Goal: Task Accomplishment & Management: Complete application form

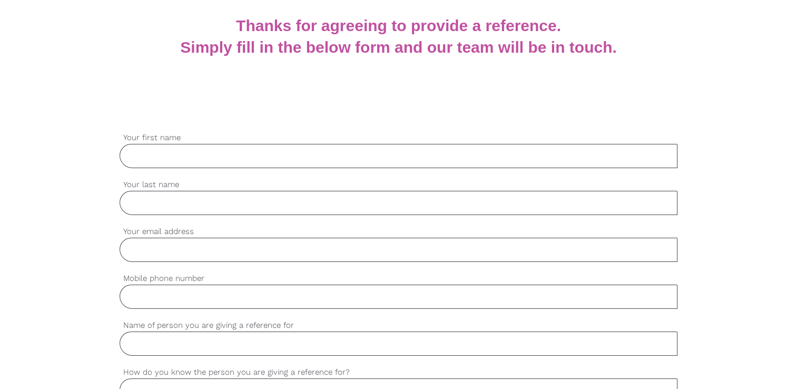
scroll to position [233, 0]
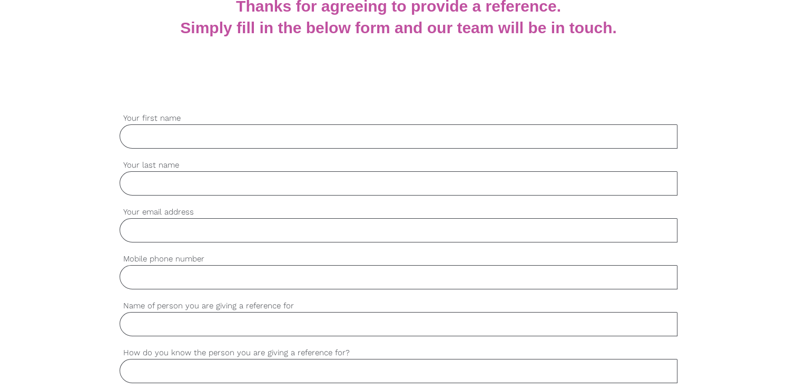
click at [332, 144] on input "Your first name" at bounding box center [399, 136] width 558 height 24
type input "[PERSON_NAME]"
click at [284, 281] on input "Mobile phone number" at bounding box center [399, 277] width 558 height 24
click at [236, 182] on input "Your last name" at bounding box center [399, 183] width 558 height 24
type input "[PERSON_NAME]"
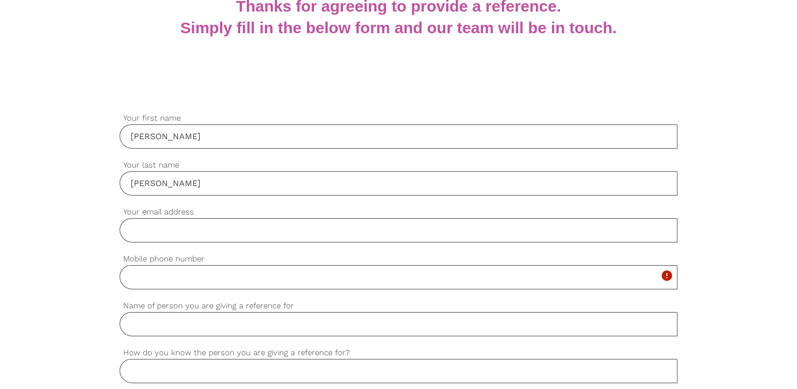
click at [234, 233] on input "Your email address" at bounding box center [399, 230] width 558 height 24
click at [253, 242] on div "settings cha Your email address Please enter a valid email address. error" at bounding box center [399, 229] width 558 height 47
click at [233, 232] on input "cha" at bounding box center [399, 230] width 558 height 24
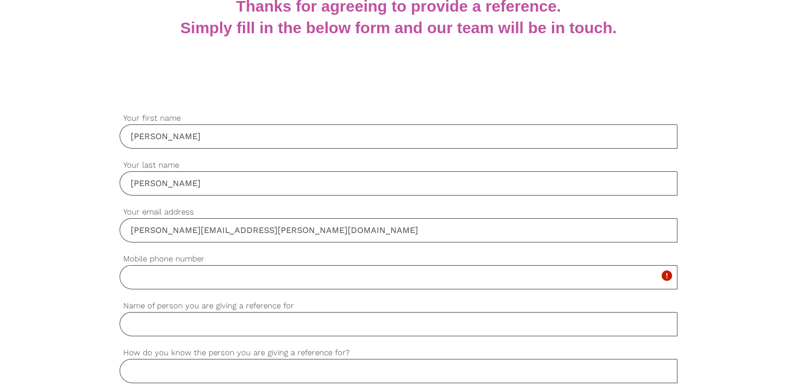
type input "[PERSON_NAME][EMAIL_ADDRESS][PERSON_NAME][DOMAIN_NAME]"
click at [221, 278] on input "Mobile phone number" at bounding box center [399, 277] width 558 height 24
type input "0457888372"
click at [231, 319] on input "Name of person you are giving a reference for" at bounding box center [399, 324] width 558 height 24
type input "[PERSON_NAME]"
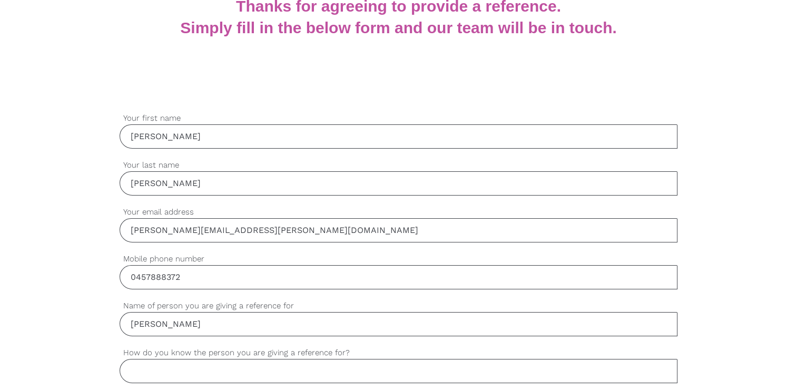
click at [244, 365] on input "How do you know the person you are giving a reference for?" at bounding box center [399, 371] width 558 height 24
paste input "He is my employee"
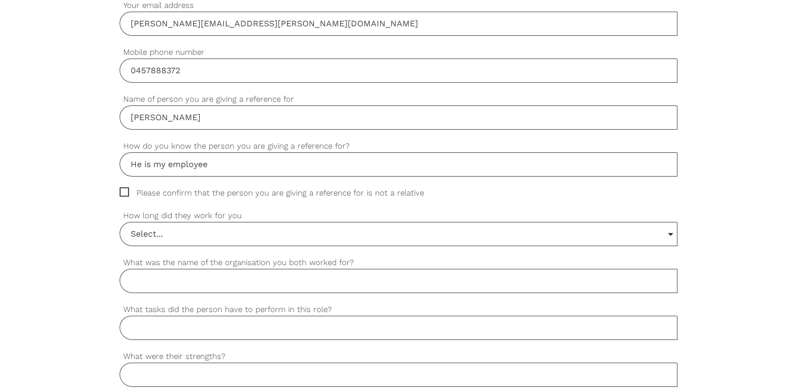
scroll to position [443, 0]
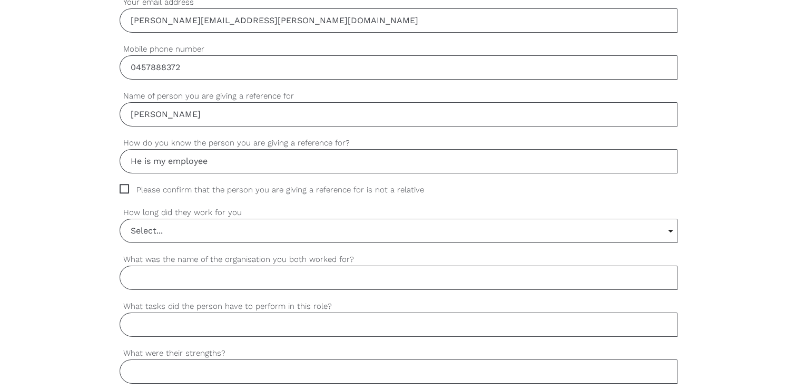
type input "He is my employee"
click at [123, 188] on span "Please confirm that the person you are giving a reference for is not a relative" at bounding box center [282, 190] width 325 height 12
click at [123, 188] on input "Please confirm that the person you are giving a reference for is not a relative" at bounding box center [123, 187] width 7 height 7
checkbox input "true"
click at [671, 227] on input "Select..." at bounding box center [398, 230] width 557 height 23
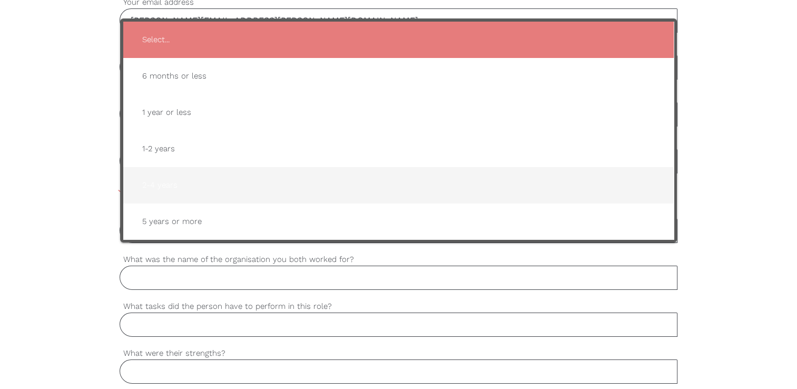
click at [159, 181] on span "2-4 years" at bounding box center [399, 185] width 530 height 26
type input "2-4 years"
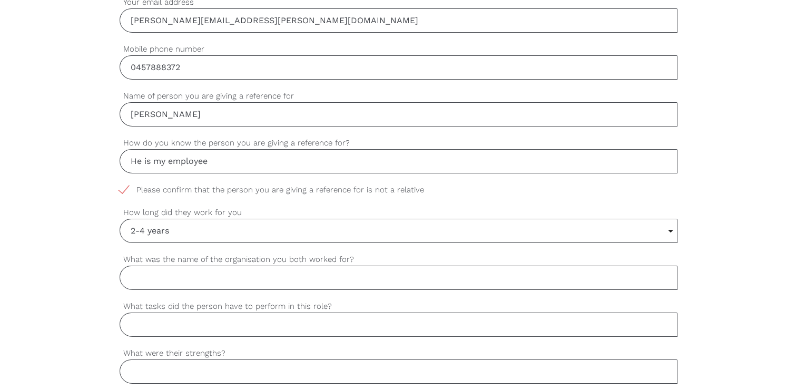
click at [257, 273] on input "What was the name of the organisation you both worked for?" at bounding box center [399, 278] width 558 height 24
type input "Home Caring [GEOGRAPHIC_DATA]"
click at [280, 321] on input "What tasks did the person have to perform in this role?" at bounding box center [399, 324] width 558 height 24
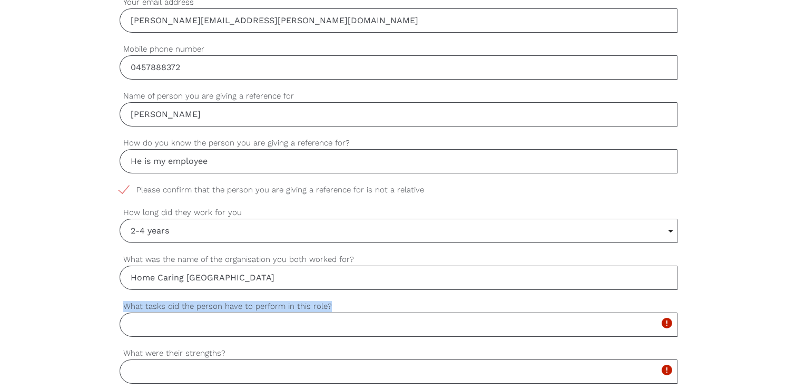
drag, startPoint x: 329, startPoint y: 304, endPoint x: 125, endPoint y: 304, distance: 203.9
click at [125, 304] on label "What tasks did the person have to perform in this role?" at bounding box center [399, 306] width 558 height 12
copy label "What tasks did the person have to perform in this role?"
click at [249, 327] on input "What tasks did the person have to perform in this role?" at bounding box center [399, 324] width 558 height 24
paste input "He is a clinical nurse. He visits clients' homes to conduct clinical assessment…"
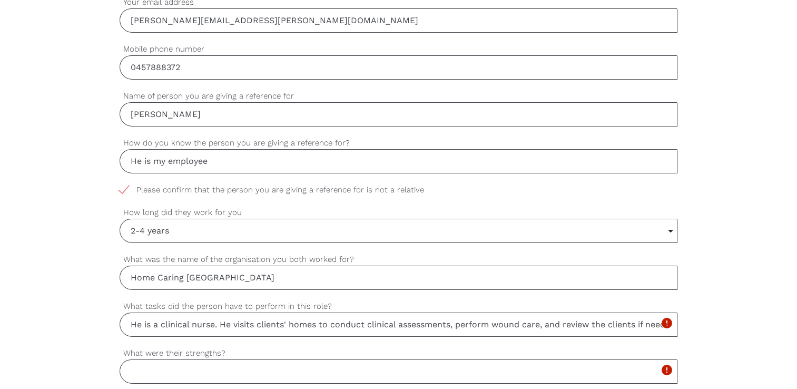
scroll to position [0, 317]
click at [227, 324] on input "He is a clinical nurse. He visits clients' homes to conduct clinical assessment…" at bounding box center [399, 324] width 558 height 24
type input "He is a clinical nurse. He visits clients' homes to conduct clinical assessment…"
click at [245, 366] on input "What were their strengths?" at bounding box center [399, 371] width 558 height 24
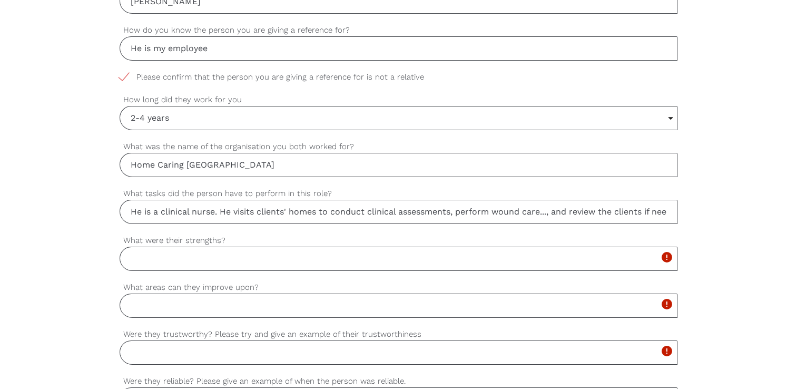
scroll to position [592, 0]
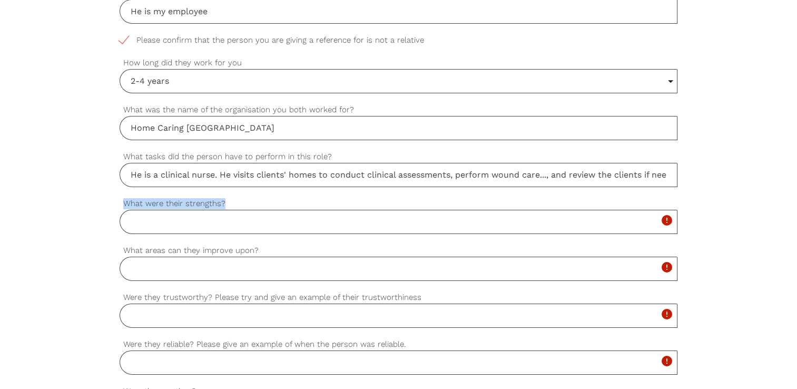
drag, startPoint x: 222, startPoint y: 202, endPoint x: 123, endPoint y: 196, distance: 99.2
click at [123, 198] on label "What were their strengths?" at bounding box center [399, 204] width 558 height 12
copy label "What were their strengths?"
click at [195, 222] on input "What were their strengths?" at bounding box center [399, 222] width 558 height 24
paste input "He had strong knowledge and skills in wound care and clinical assessments, ensu…"
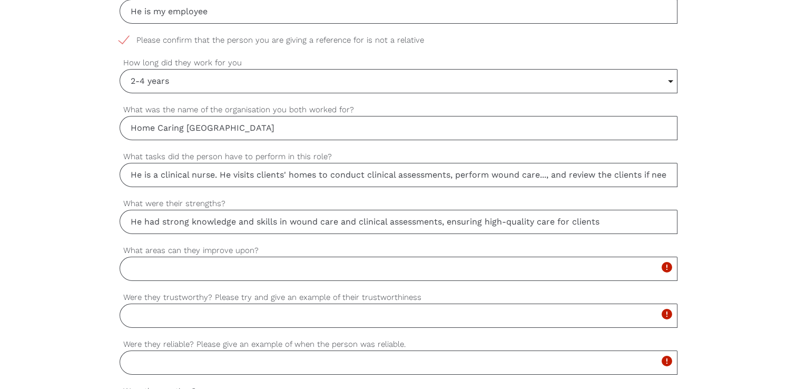
click at [141, 221] on input "He had strong knowledge and skills in wound care and clinical assessments, ensu…" at bounding box center [399, 222] width 558 height 24
type input "[PERSON_NAME] had strong knowledge and skills in wound care and clinical assess…"
click at [141, 174] on input "He is a clinical nurse. He visits clients' homes to conduct clinical assessment…" at bounding box center [399, 175] width 558 height 24
type input "[PERSON_NAME] is a clinical nurse. He visits clients' homes to conduct clinical…"
click at [609, 220] on input "[PERSON_NAME] had strong knowledge and skills in wound care and clinical assess…" at bounding box center [399, 222] width 558 height 24
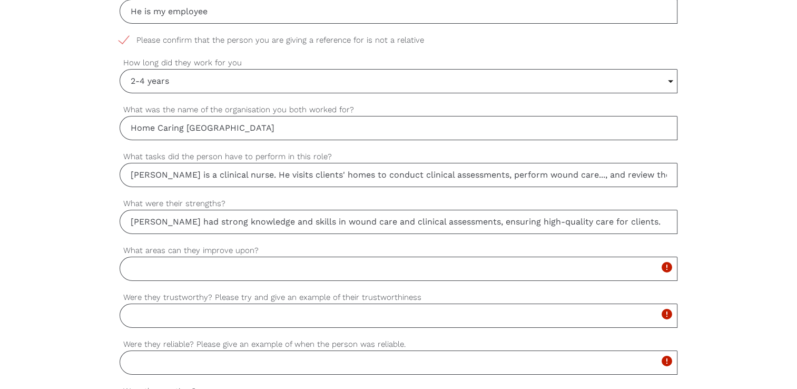
paste input "He was dependable and consistently completed his visits and assessments on time…"
paste input "He communicated effectively with both clients and team members, helping to buil…"
paste input "He was always willing to support the team, especially when additional help was …"
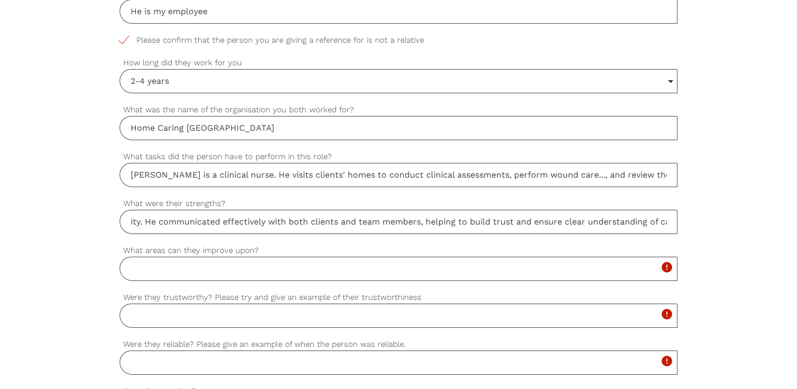
scroll to position [0, 1533]
type input "[PERSON_NAME] had strong knowledge and skills in wound care and clinical assess…"
click at [267, 264] on input "What areas can they improve upon?" at bounding box center [399, 269] width 558 height 24
type input "N/A"
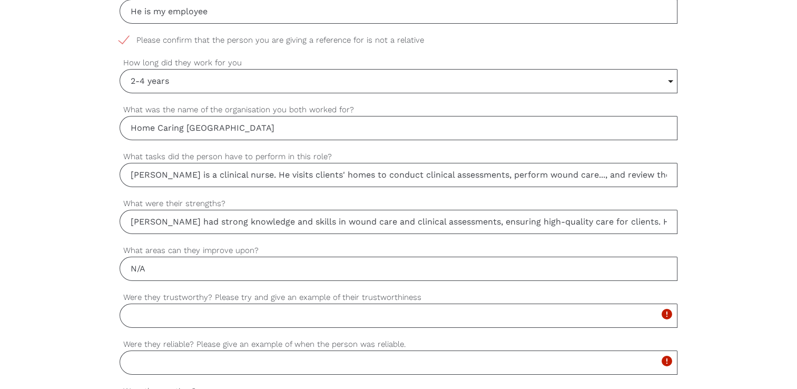
click at [212, 318] on input "Were they trustworthy? Please try and give an example of their trustworthiness" at bounding box center [399, 316] width 558 height 24
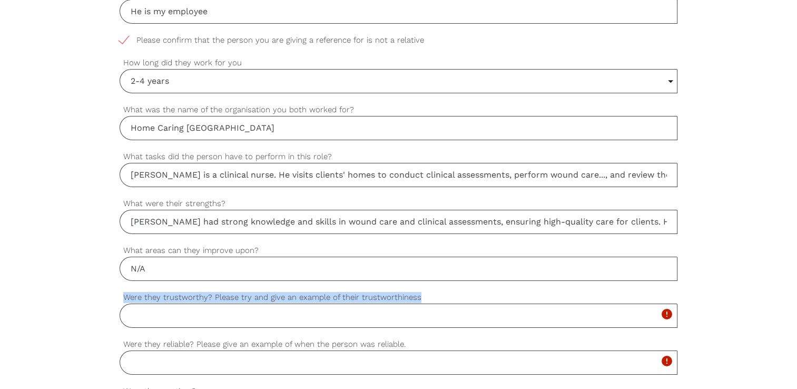
drag, startPoint x: 125, startPoint y: 294, endPoint x: 418, endPoint y: 294, distance: 293.0
click at [418, 294] on label "Were they trustworthy? Please try and give an example of their trustworthiness" at bounding box center [399, 297] width 558 height 12
copy label "Were they trustworthy? Please try and give an example of their trustworthiness"
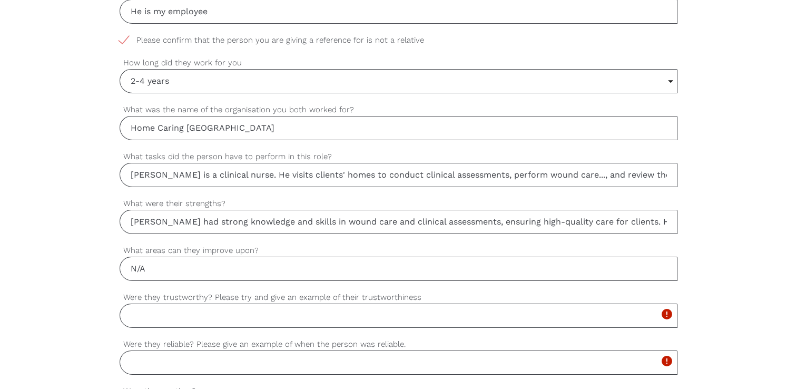
click at [165, 316] on input "Were they trustworthy? Please try and give an example of their trustworthiness" at bounding box center [399, 316] width 558 height 24
paste input "Yes, he was very trustworthy. He consistently demonstrated integrity and reliab…"
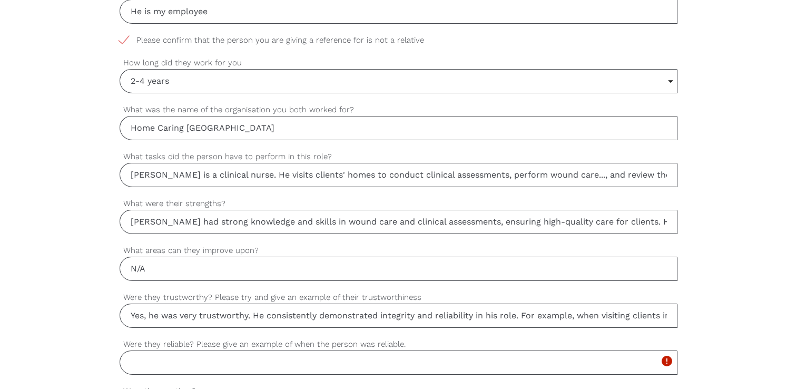
click at [158, 316] on input "Yes, he was very trustworthy. He consistently demonstrated integrity and reliab…" at bounding box center [399, 316] width 558 height 24
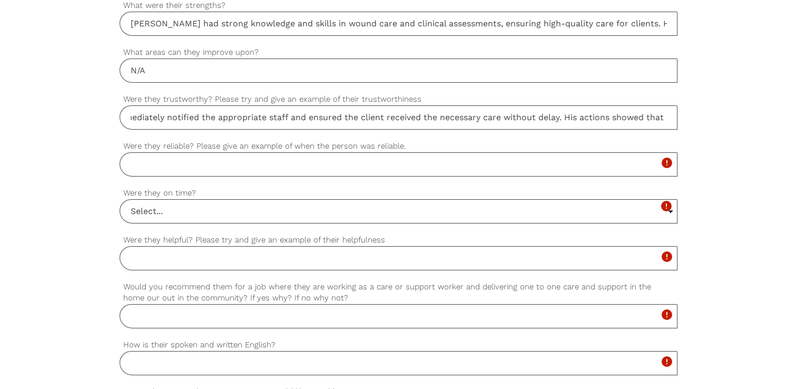
scroll to position [801, 0]
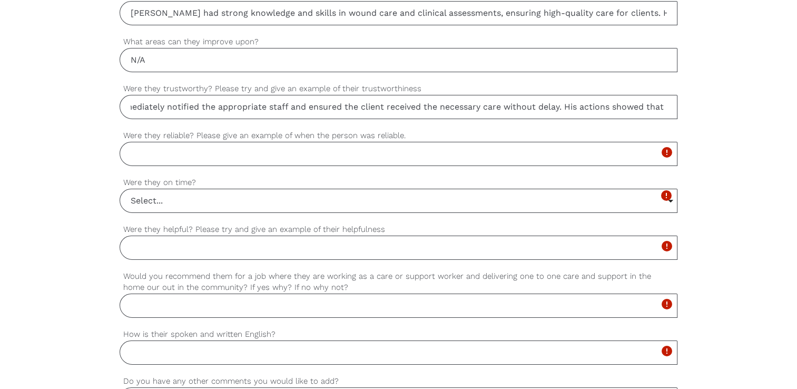
type input "Yes, [PERSON_NAME] was very trustworthy. He consistently demonstrated integrity…"
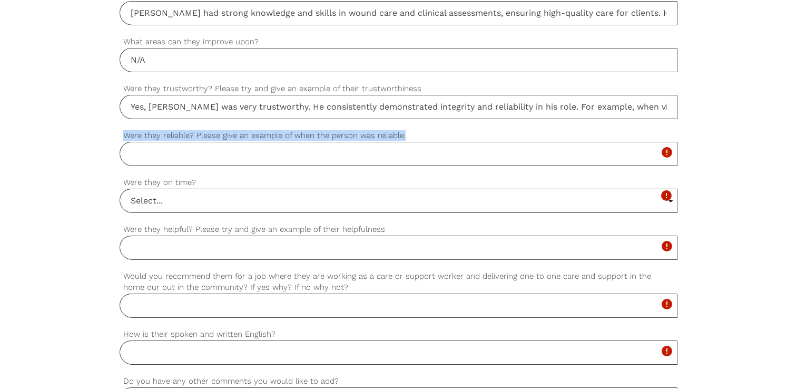
drag, startPoint x: 122, startPoint y: 133, endPoint x: 423, endPoint y: 136, distance: 300.9
click at [423, 136] on label "Were they reliable? Please give an example of when the person was reliable." at bounding box center [399, 136] width 558 height 12
copy label "Were they reliable? Please give an example of when the person was reliable."
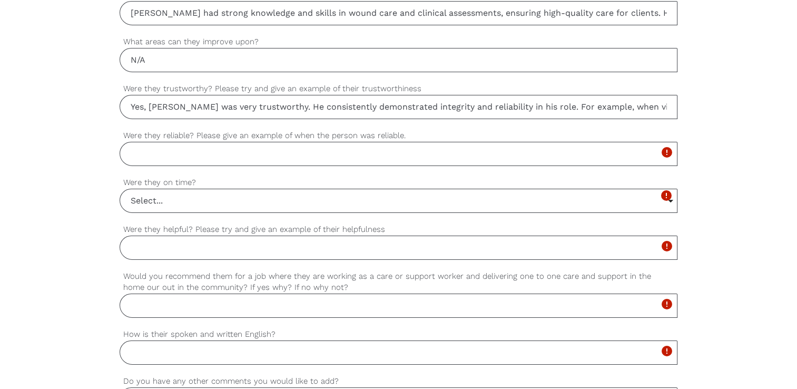
click at [199, 155] on input "Were they reliable? Please give an example of when the person was reliable." at bounding box center [399, 154] width 558 height 24
paste input "Yes, he was very reliable. He consistently completed his tasks on time and coul…"
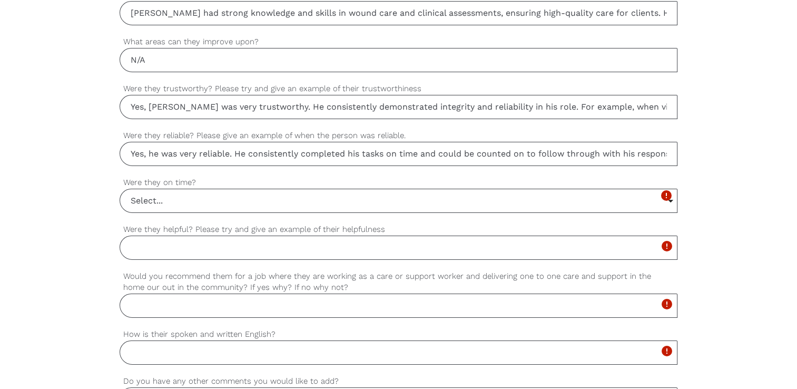
click at [158, 154] on input "Yes, he was very reliable. He consistently completed his tasks on time and coul…" at bounding box center [399, 154] width 558 height 24
click at [485, 154] on input "Yes, [PERSON_NAME] was very reliable. He consistently completed his tasks on ti…" at bounding box center [399, 154] width 558 height 24
type input "Yes, [PERSON_NAME] was very reliable. He consistently completed his tasks on ti…"
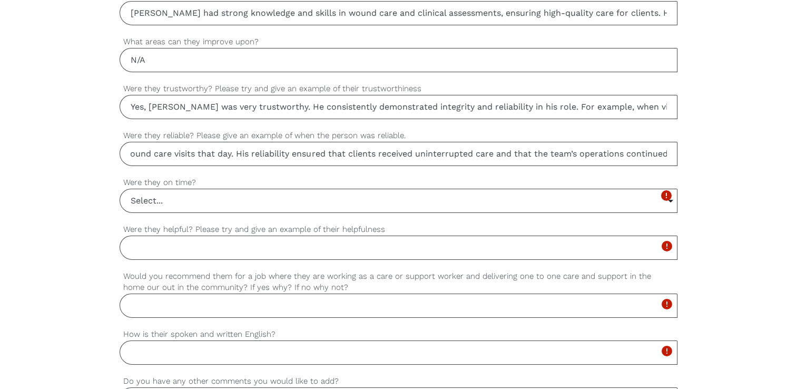
scroll to position [0, 0]
click at [364, 203] on input "Select..." at bounding box center [398, 200] width 557 height 23
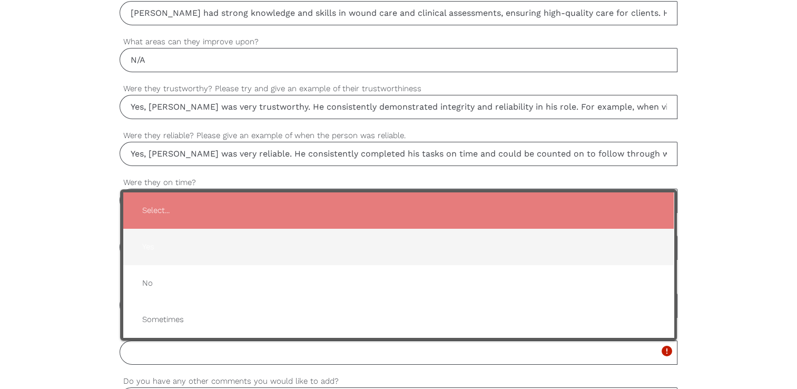
click at [190, 247] on span "Yes" at bounding box center [399, 247] width 530 height 26
type input "Yes"
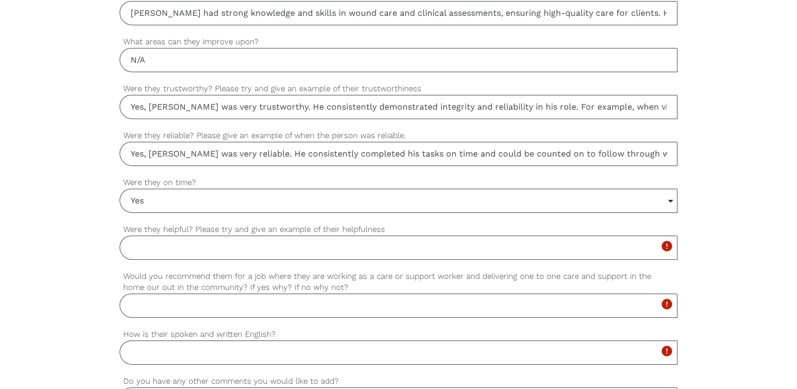
click at [190, 247] on input "Were they helpful? Please try and give an example of their helpfulness" at bounding box center [399, 248] width 558 height 24
drag, startPoint x: 387, startPoint y: 227, endPoint x: 120, endPoint y: 223, distance: 266.7
click at [120, 223] on label "Were they helpful? Please try and give an example of their helpfulness" at bounding box center [399, 229] width 558 height 12
copy label "Were they helpful? Please try and give an example of their helpfulness"
click at [230, 247] on input "Were they helpful? Please try and give an example of their helpfulness" at bounding box center [399, 248] width 558 height 24
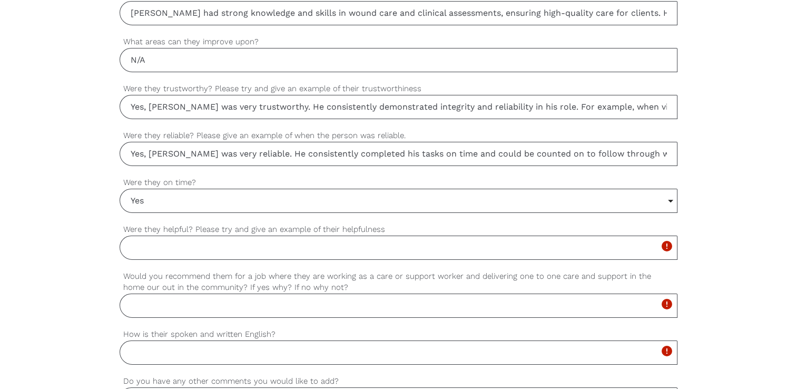
paste input "es, he was very helpful and always willing to support both clients and team mem…"
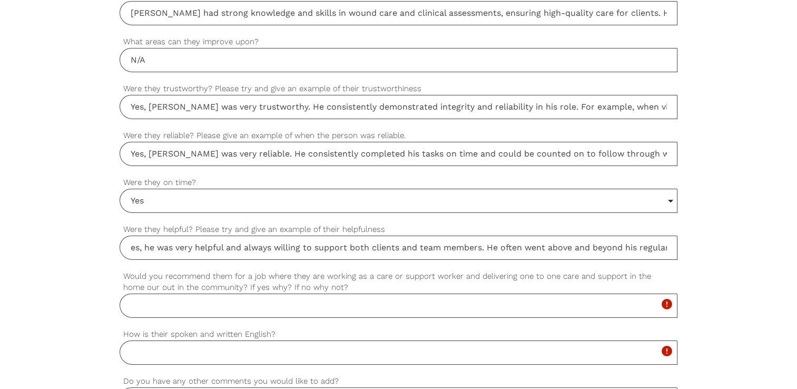
click at [131, 244] on input "es, he was very helpful and always willing to support both clients and team mem…" at bounding box center [399, 248] width 558 height 24
click at [155, 244] on input "Yes, he was very helpful and always willing to support both clients and team me…" at bounding box center [399, 248] width 558 height 24
click at [172, 246] on input "Yes, [PERSON_NAME] e was very helpful and always willing to support both client…" at bounding box center [399, 248] width 558 height 24
click at [514, 246] on input "Yes, [PERSON_NAME] was very helpful and always willing to support both clients …" at bounding box center [399, 248] width 558 height 24
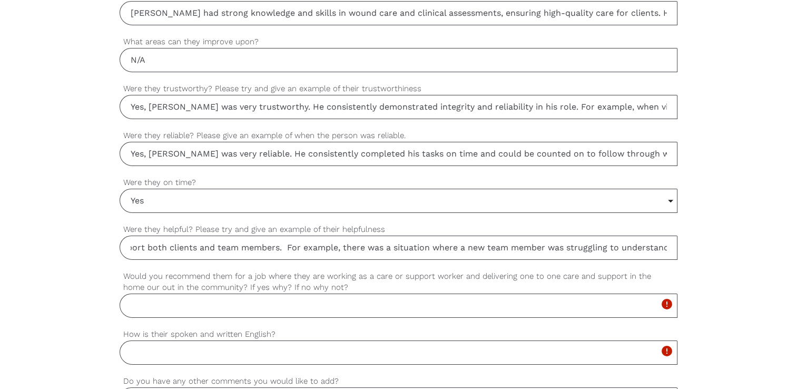
click at [236, 246] on input "Yes, [PERSON_NAME] was very helpful and always willing to support both clients …" at bounding box center [399, 248] width 558 height 24
type input "Yes, [PERSON_NAME] was very helpful and always willing to support both clients …"
click at [243, 307] on input "Would you recommend them for a job where they are working as a care or support …" at bounding box center [399, 306] width 558 height 24
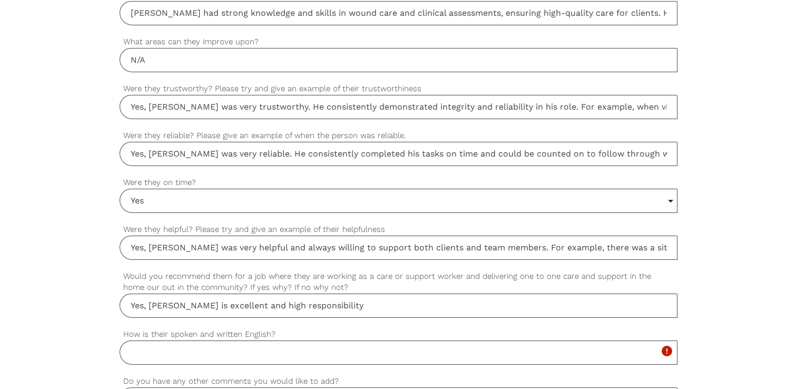
type input "Yes, [PERSON_NAME] is excellent and high responsibility"
click at [223, 349] on input "How is their spoken and written English?" at bounding box center [399, 352] width 558 height 24
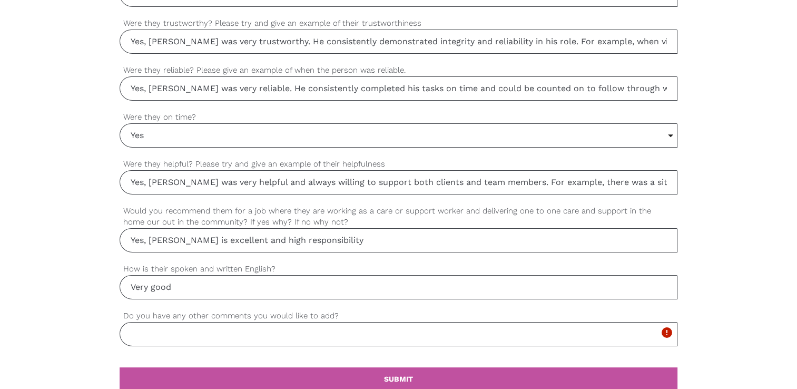
scroll to position [868, 0]
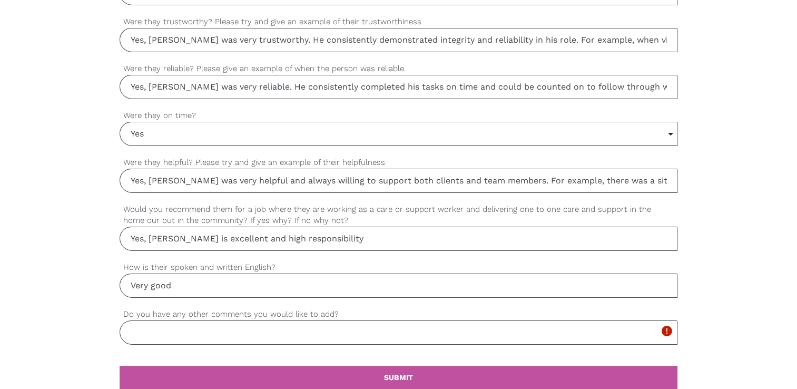
type input "Very good"
click at [220, 326] on input "Do you have any other comments you would like to add?" at bounding box center [399, 332] width 558 height 24
paste input "He is a conscientious nurse and a good employee"
click at [139, 328] on input "He is a conscientious nurse and a good employee" at bounding box center [399, 332] width 558 height 24
click at [140, 330] on input "He is a conscientious nurse and a good employee" at bounding box center [399, 332] width 558 height 24
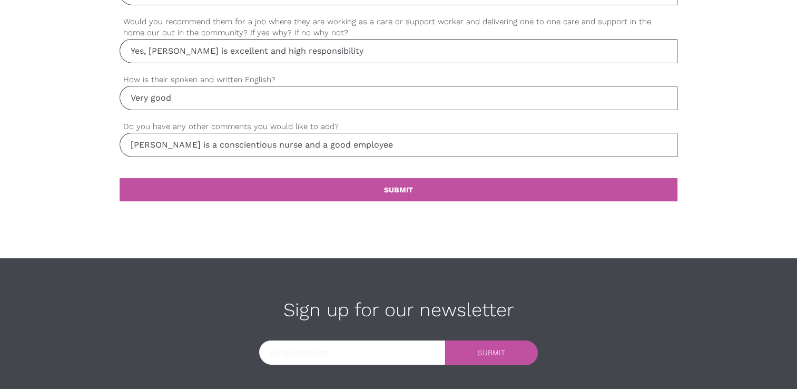
scroll to position [1057, 0]
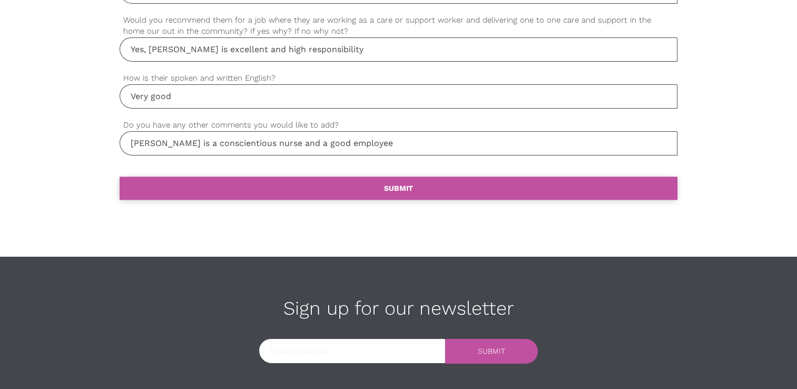
type input "[PERSON_NAME] is a conscientious nurse and a good employee"
click at [412, 187] on b "SUBMIT" at bounding box center [398, 188] width 29 height 8
